Goal: Navigation & Orientation: Find specific page/section

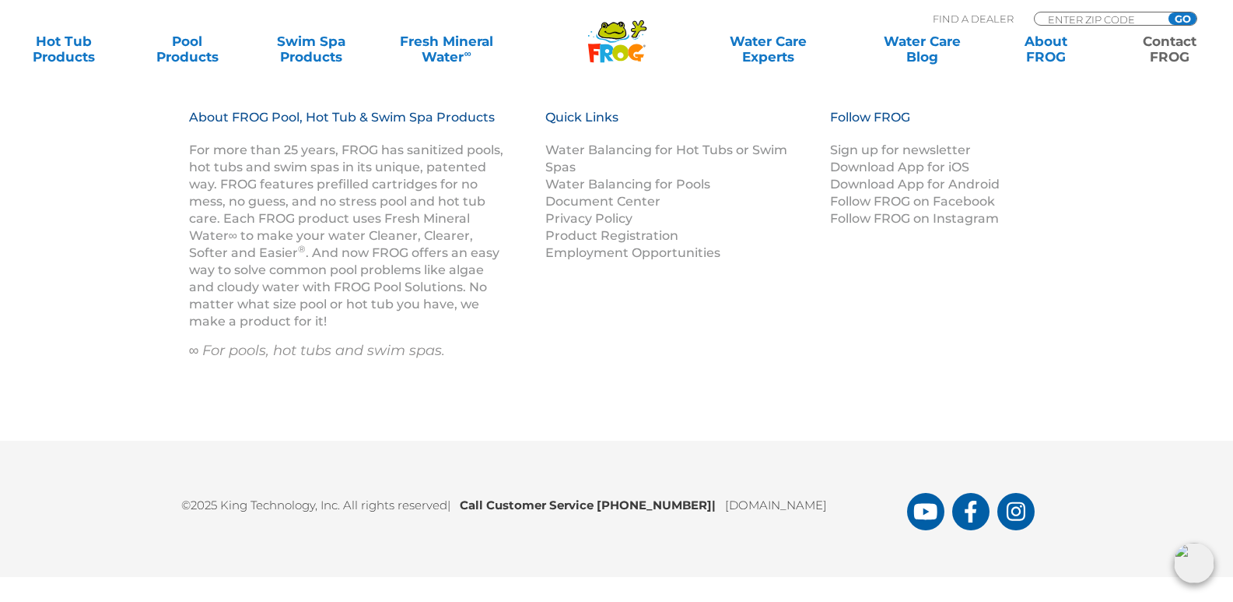
click at [186, 382] on div "About FROG Pool, Hot Tub & Swim Spa Products For more than 25 years, FROG has s…" at bounding box center [617, 255] width 934 height 293
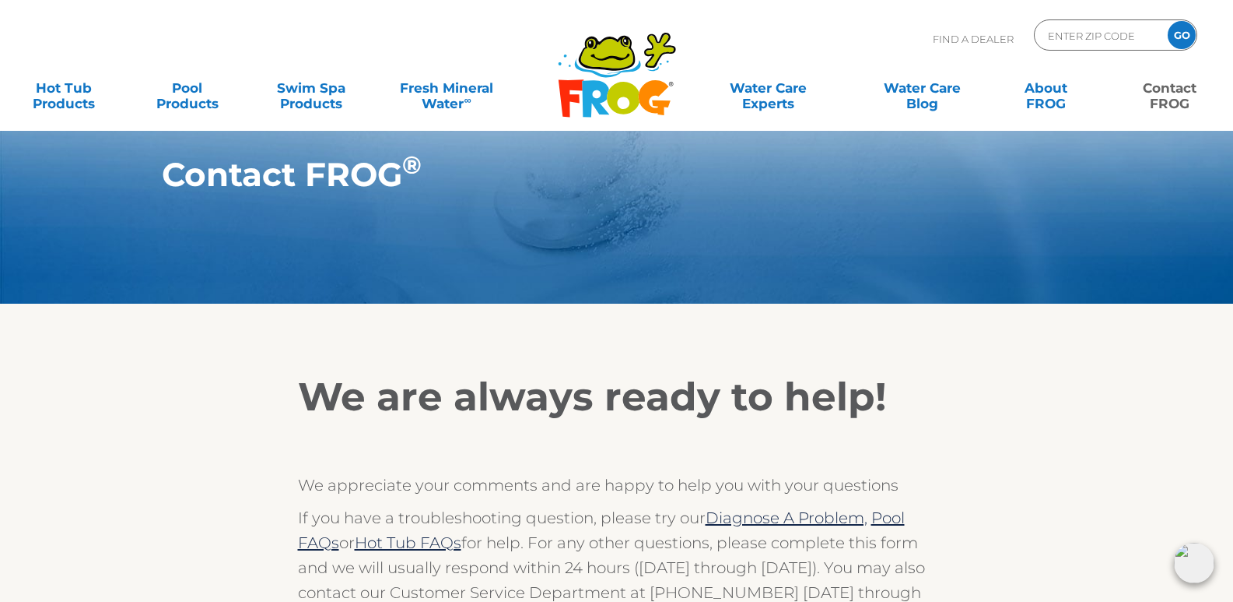
click at [307, 177] on h1 "Contact FROG ®" at bounding box center [581, 174] width 838 height 37
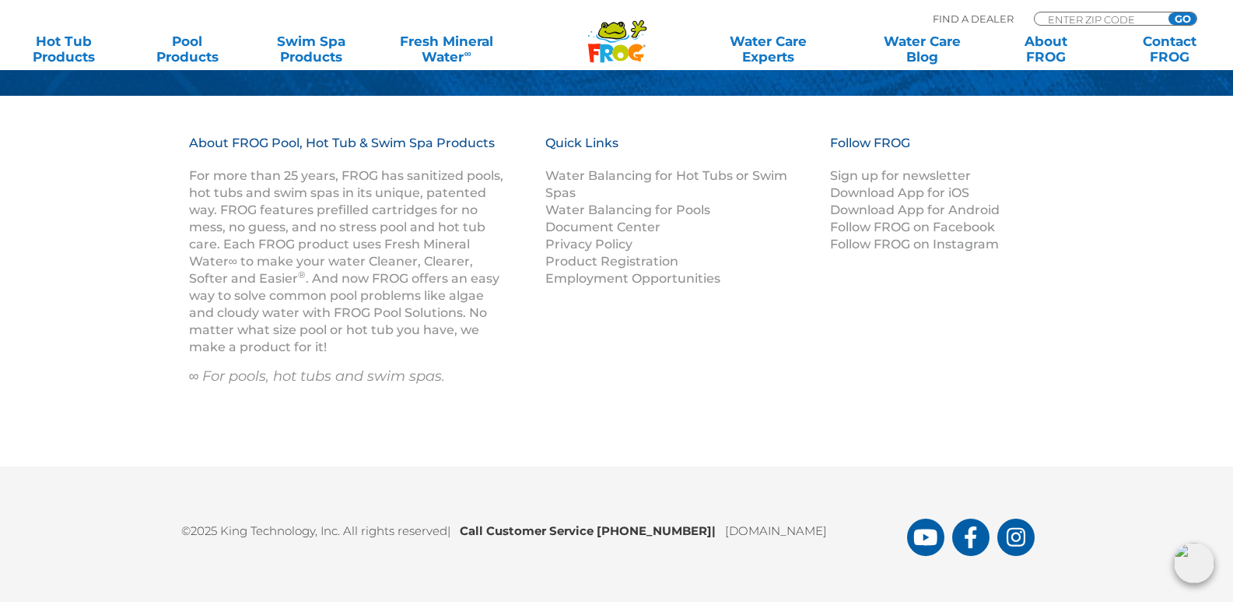
scroll to position [2115, 0]
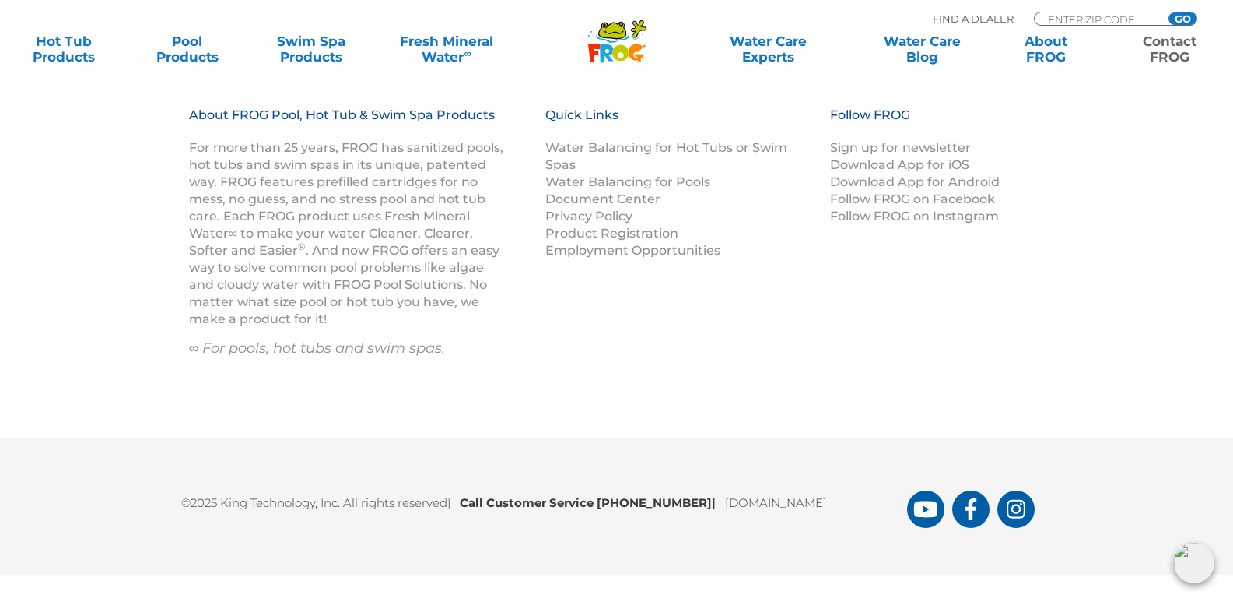
click at [1171, 44] on link "Contact FROG" at bounding box center [1169, 48] width 97 height 31
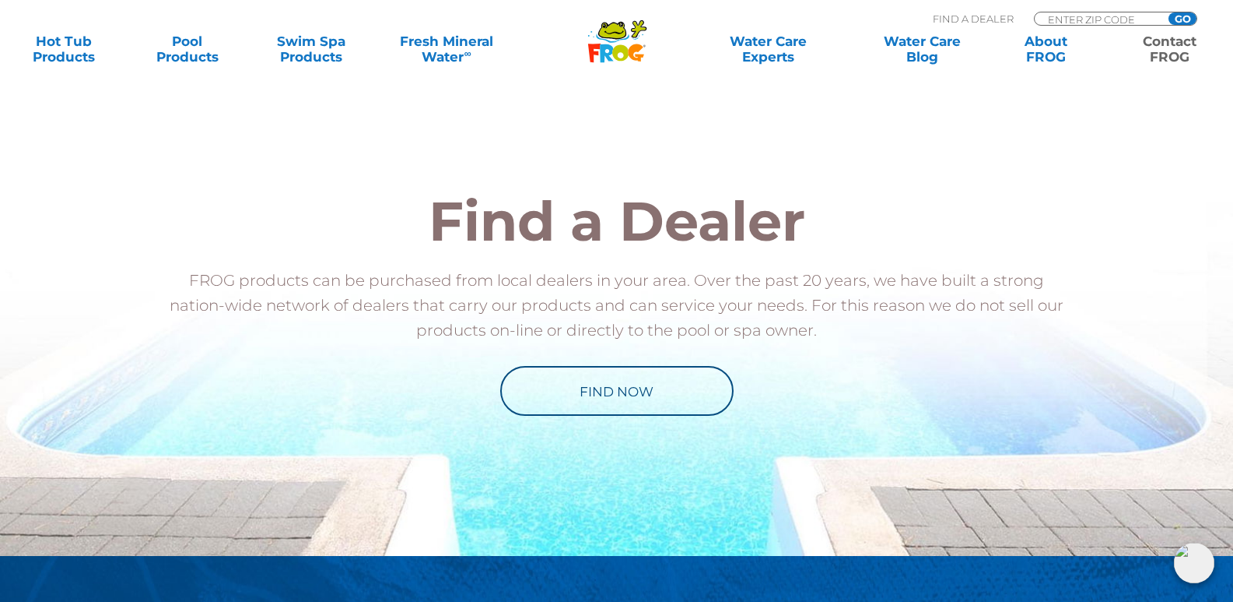
scroll to position [1816, 0]
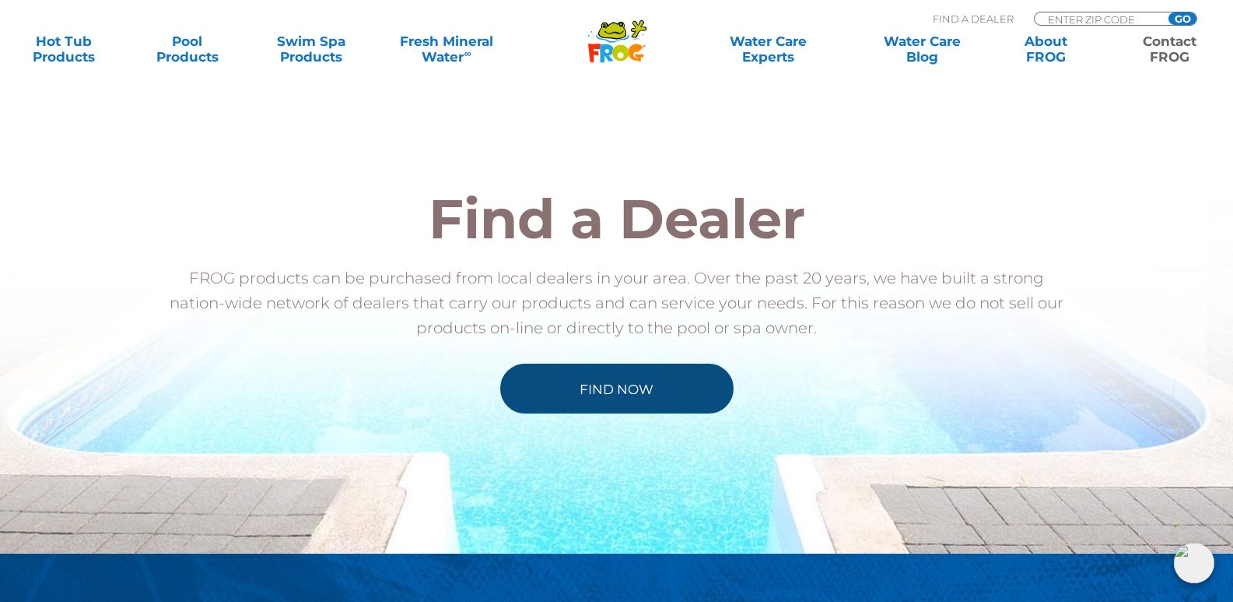
click at [633, 384] on link "Find Now" at bounding box center [616, 388] width 233 height 50
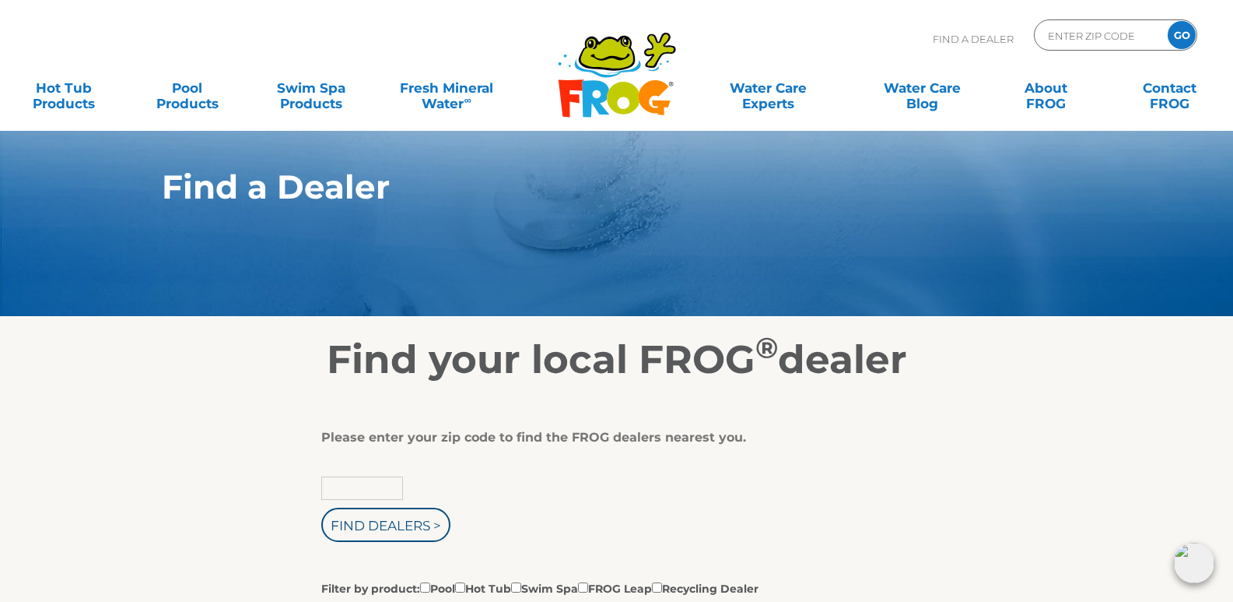
click at [371, 486] on input "text" at bounding box center [362, 487] width 82 height 23
type input "29707"
click at [363, 531] on input "Find Dealers >" at bounding box center [385, 524] width 129 height 34
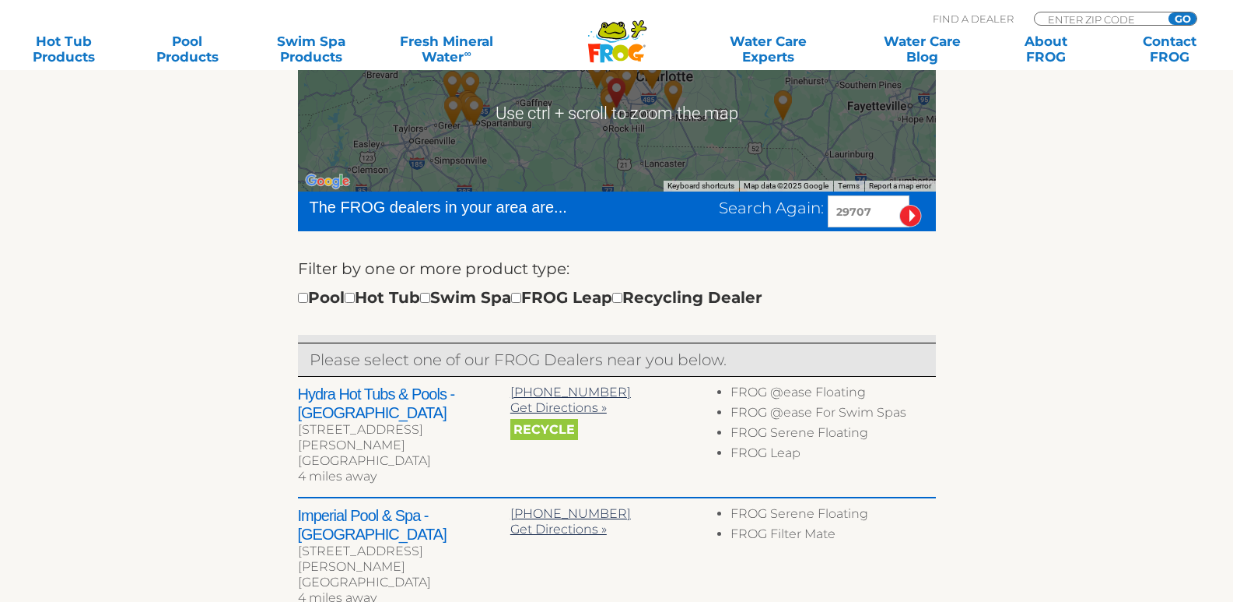
scroll to position [325, 0]
